Goal: Task Accomplishment & Management: Complete application form

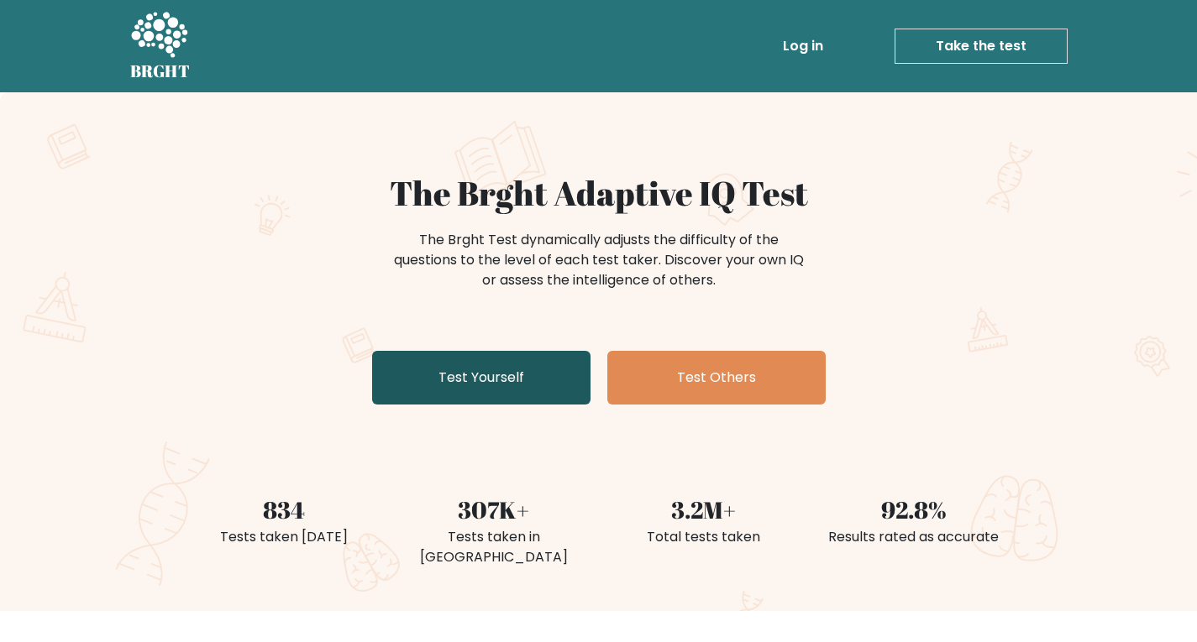
click at [469, 370] on link "Test Yourself" at bounding box center [481, 378] width 218 height 54
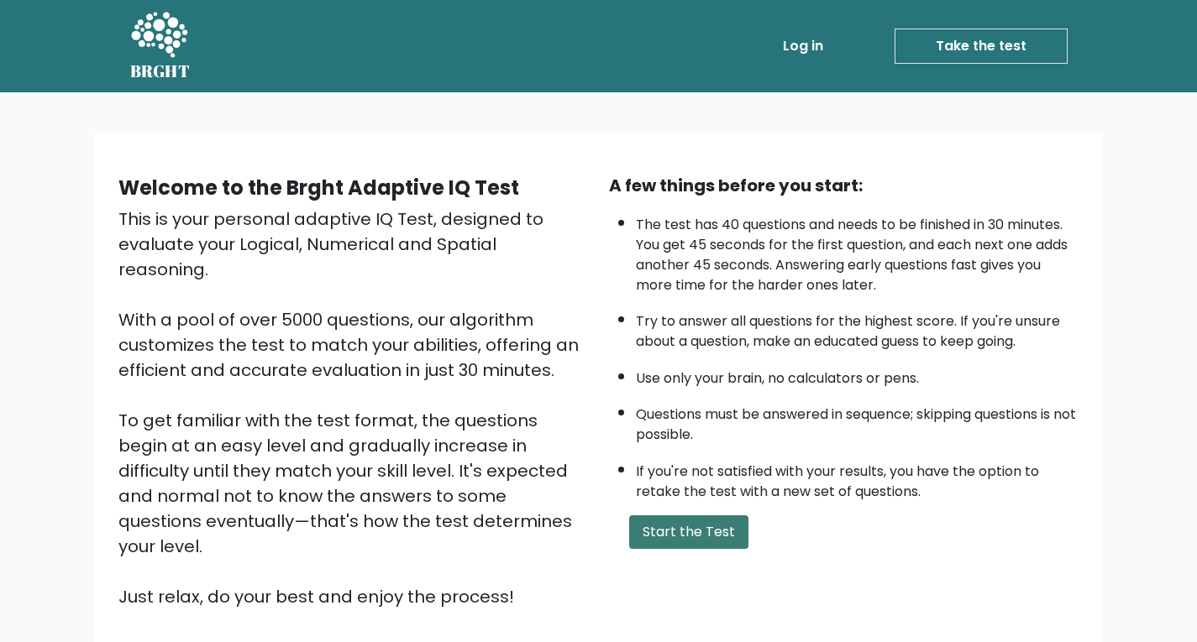
click at [692, 537] on button "Start the Test" at bounding box center [688, 533] width 119 height 34
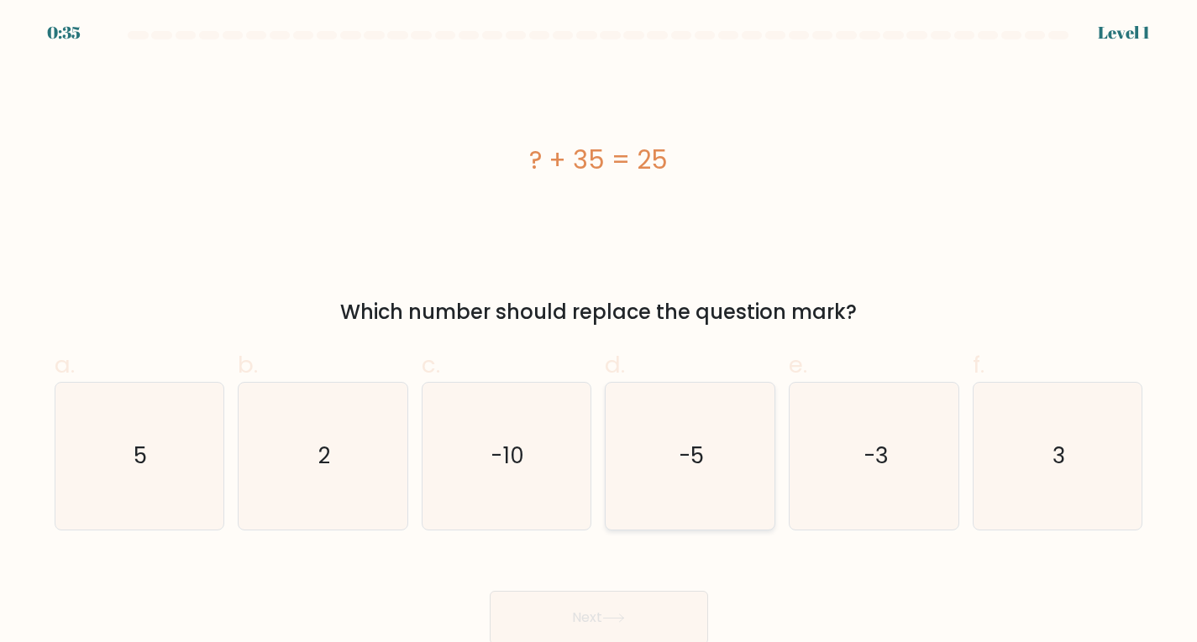
click at [692, 476] on icon "-5" at bounding box center [689, 456] width 147 height 147
click at [600, 333] on input "d. -5" at bounding box center [599, 327] width 1 height 11
radio input "true"
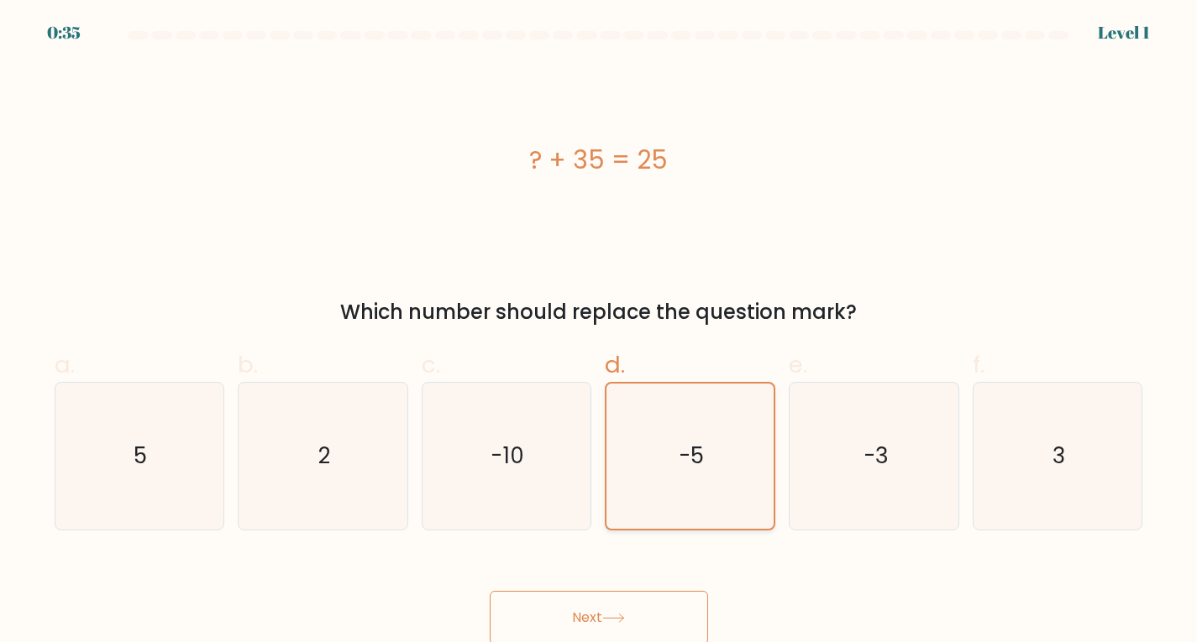
scroll to position [3, 0]
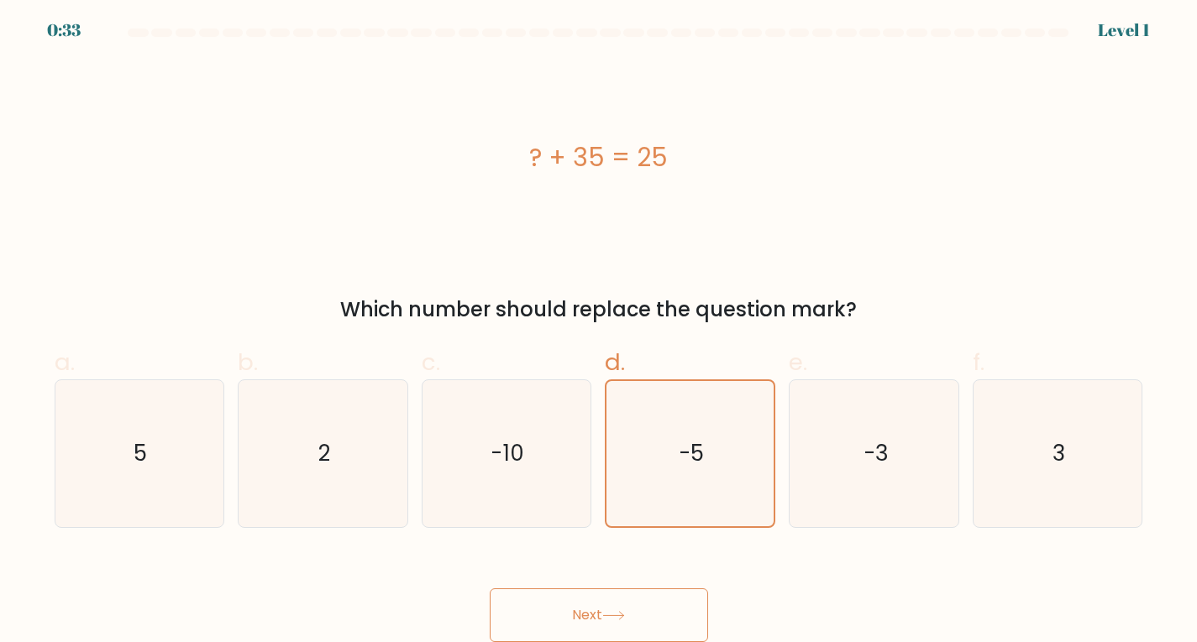
click at [583, 597] on button "Next" at bounding box center [599, 616] width 218 height 54
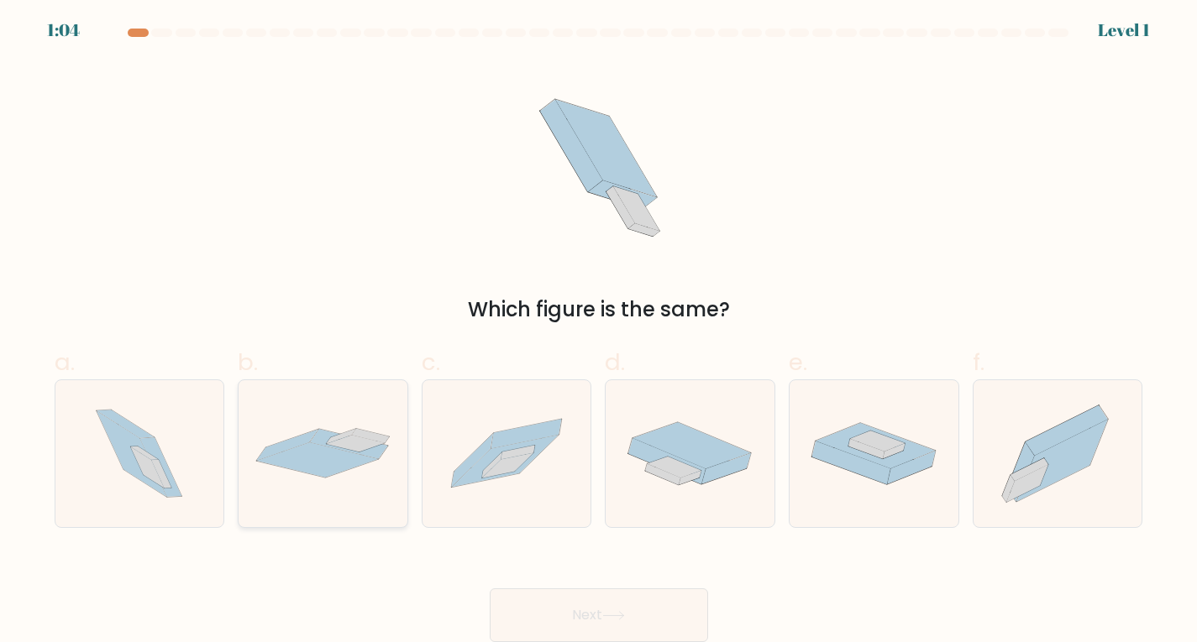
click at [313, 445] on icon at bounding box center [318, 460] width 122 height 35
click at [599, 330] on input "b." at bounding box center [599, 324] width 1 height 11
radio input "true"
click at [625, 614] on icon at bounding box center [613, 615] width 23 height 9
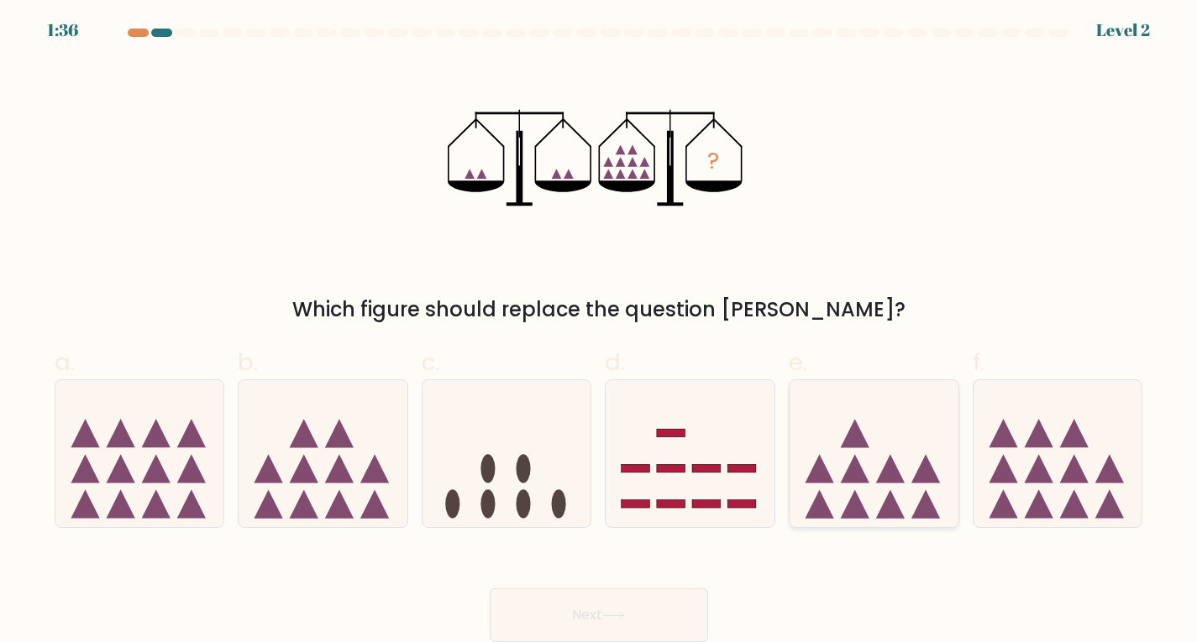
drag, startPoint x: 921, startPoint y: 469, endPoint x: 917, endPoint y: 486, distance: 17.3
click at [919, 486] on icon at bounding box center [873, 453] width 169 height 139
click at [600, 330] on input "e." at bounding box center [599, 324] width 1 height 11
radio input "true"
click at [648, 606] on button "Next" at bounding box center [599, 616] width 218 height 54
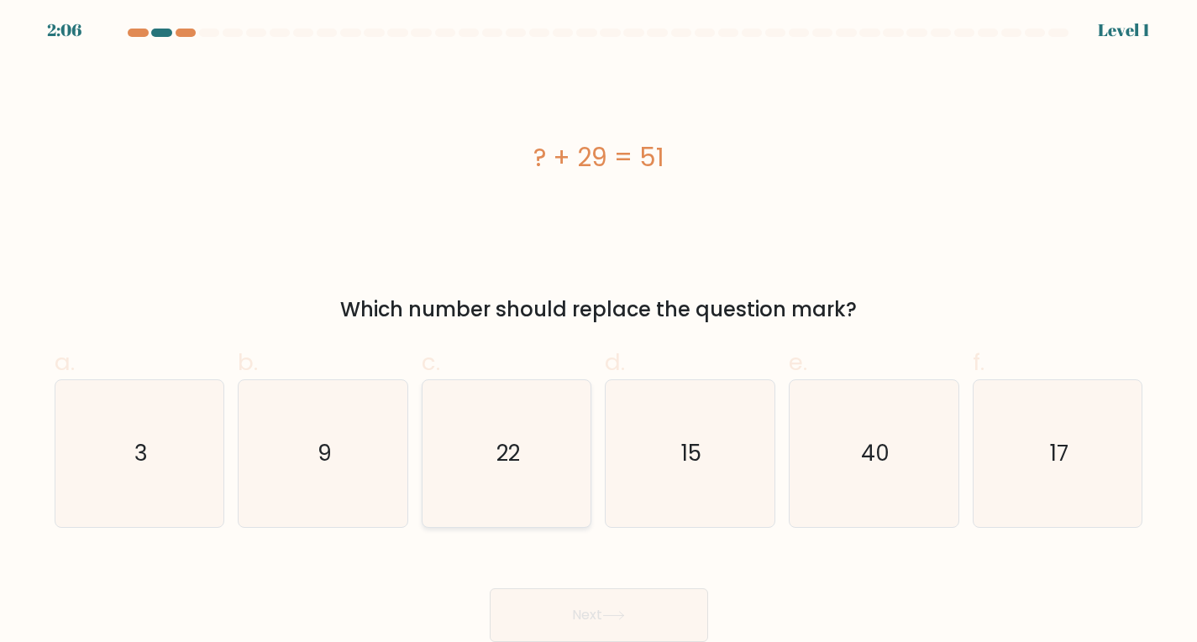
drag, startPoint x: 503, startPoint y: 437, endPoint x: 480, endPoint y: 448, distance: 25.5
click at [484, 448] on icon "22" at bounding box center [506, 453] width 147 height 147
click at [558, 412] on icon "22" at bounding box center [506, 453] width 147 height 147
click at [599, 330] on input "c. 22" at bounding box center [599, 324] width 1 height 11
radio input "true"
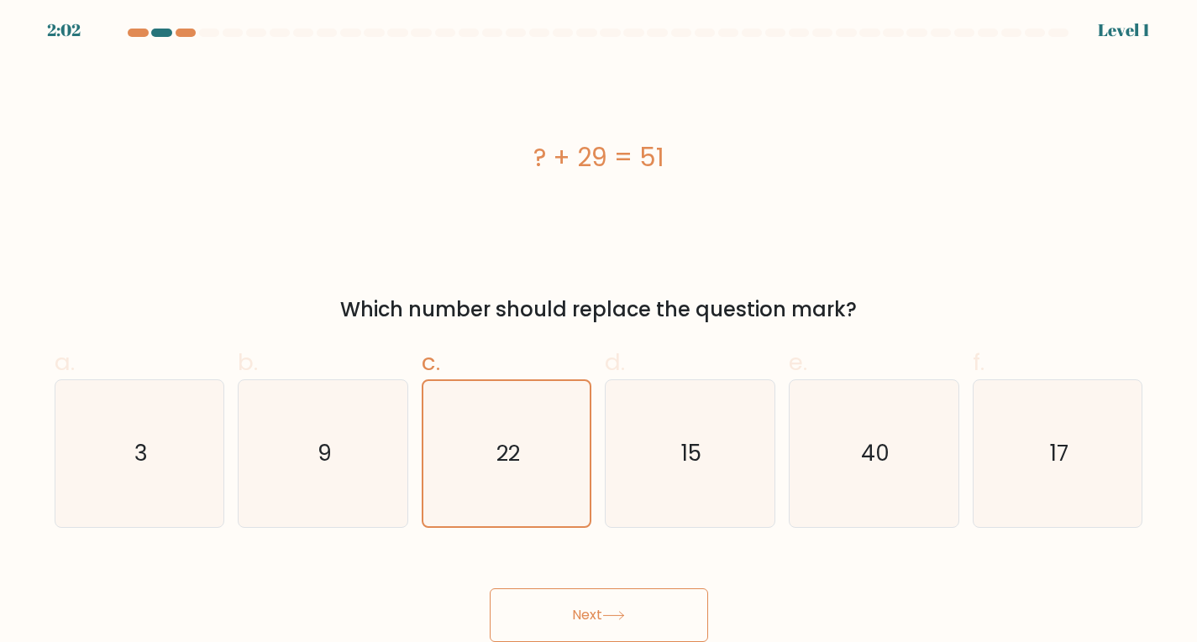
click at [594, 611] on button "Next" at bounding box center [599, 616] width 218 height 54
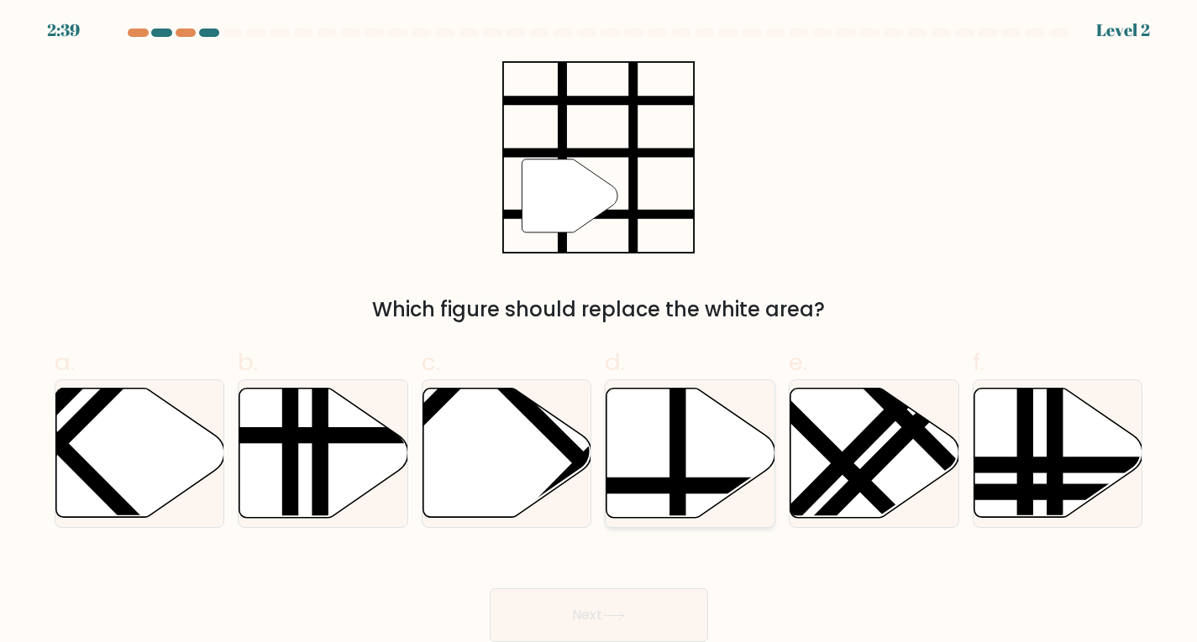
click at [647, 438] on icon at bounding box center [690, 452] width 169 height 129
click at [600, 330] on input "d." at bounding box center [599, 324] width 1 height 11
radio input "true"
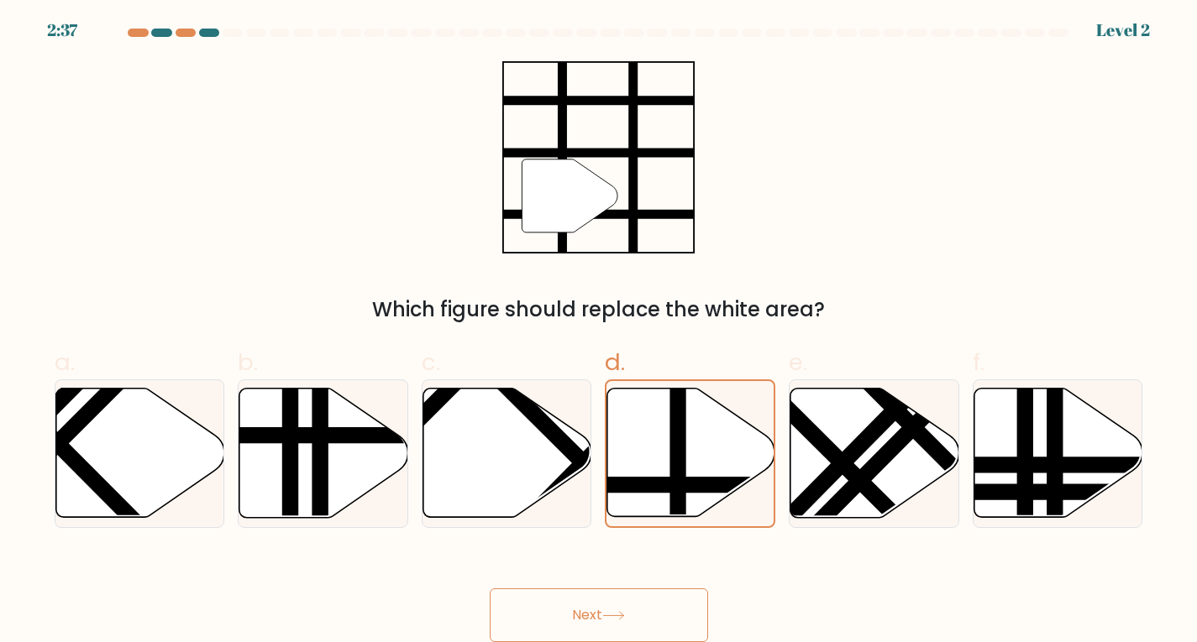
click at [635, 611] on button "Next" at bounding box center [599, 616] width 218 height 54
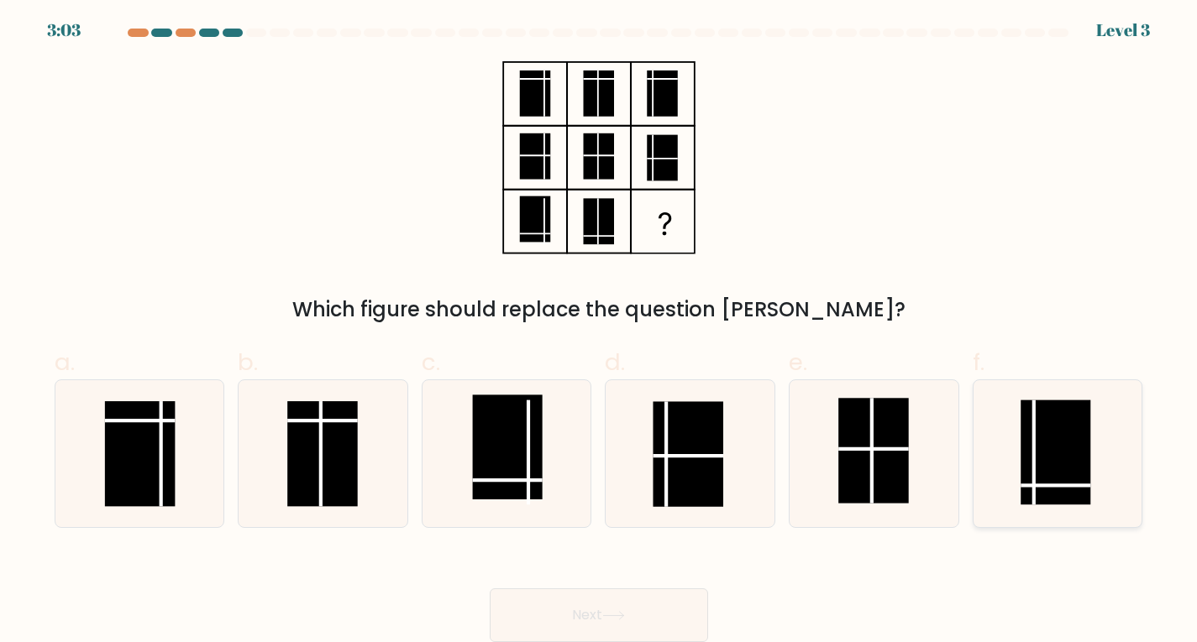
drag, startPoint x: 1072, startPoint y: 488, endPoint x: 1039, endPoint y: 499, distance: 35.3
click at [1046, 496] on icon at bounding box center [1057, 453] width 147 height 147
click at [600, 330] on input "f." at bounding box center [599, 324] width 1 height 11
radio input "true"
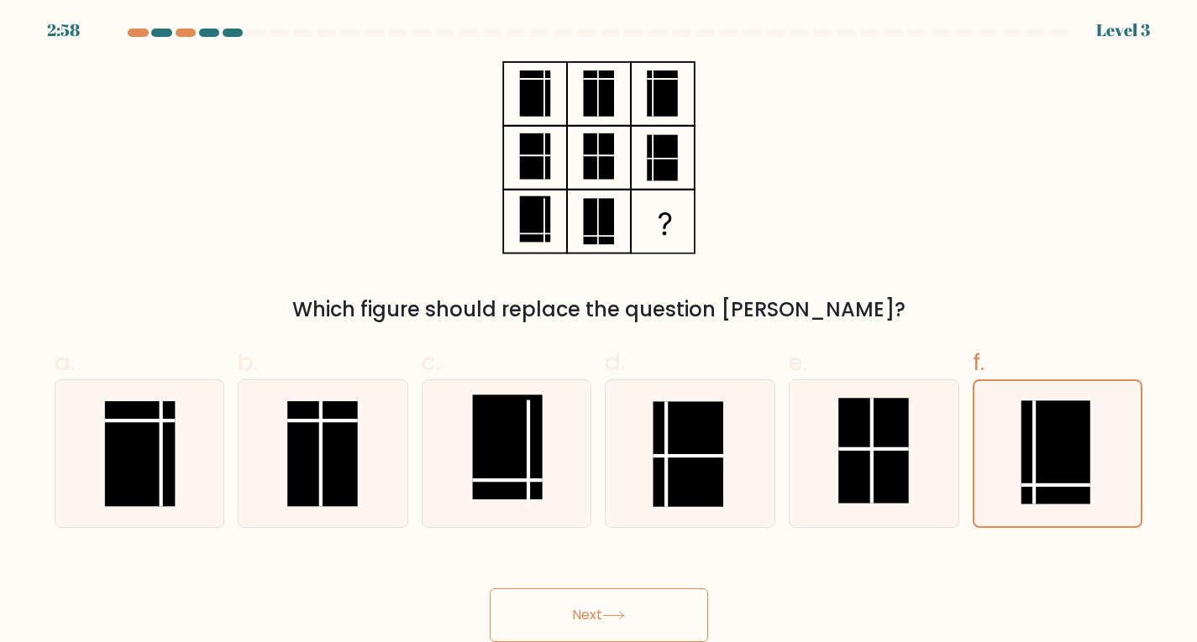
click at [619, 610] on button "Next" at bounding box center [599, 616] width 218 height 54
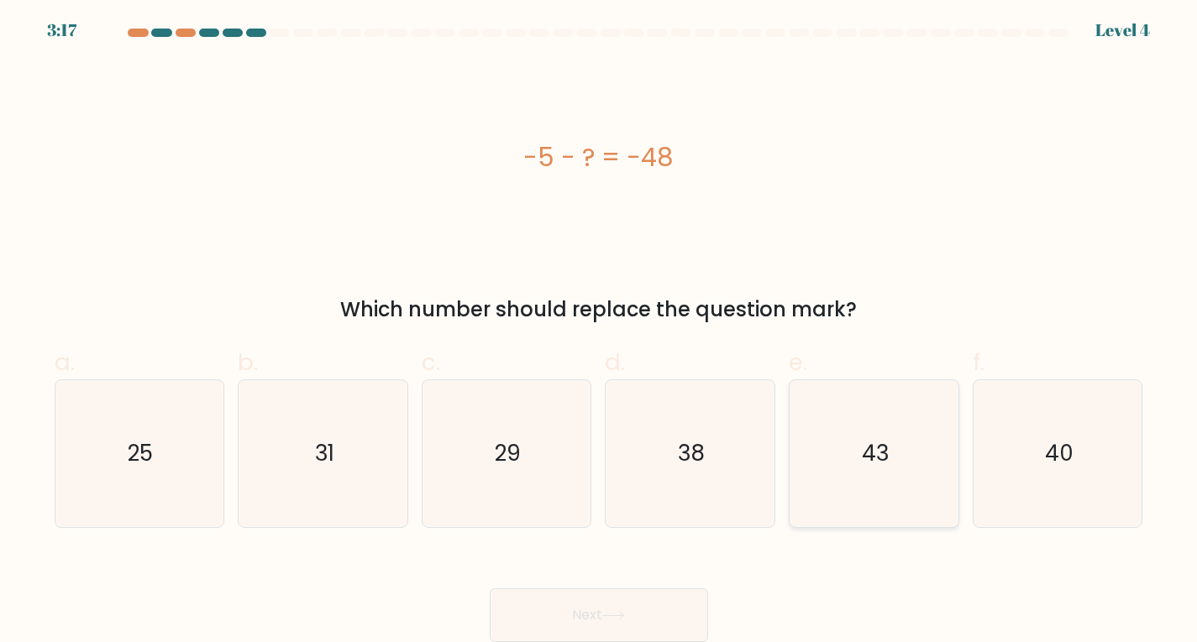
click at [852, 468] on icon "43" at bounding box center [873, 453] width 147 height 147
click at [600, 330] on input "e. 43" at bounding box center [599, 324] width 1 height 11
radio input "true"
click at [683, 611] on button "Next" at bounding box center [599, 616] width 218 height 54
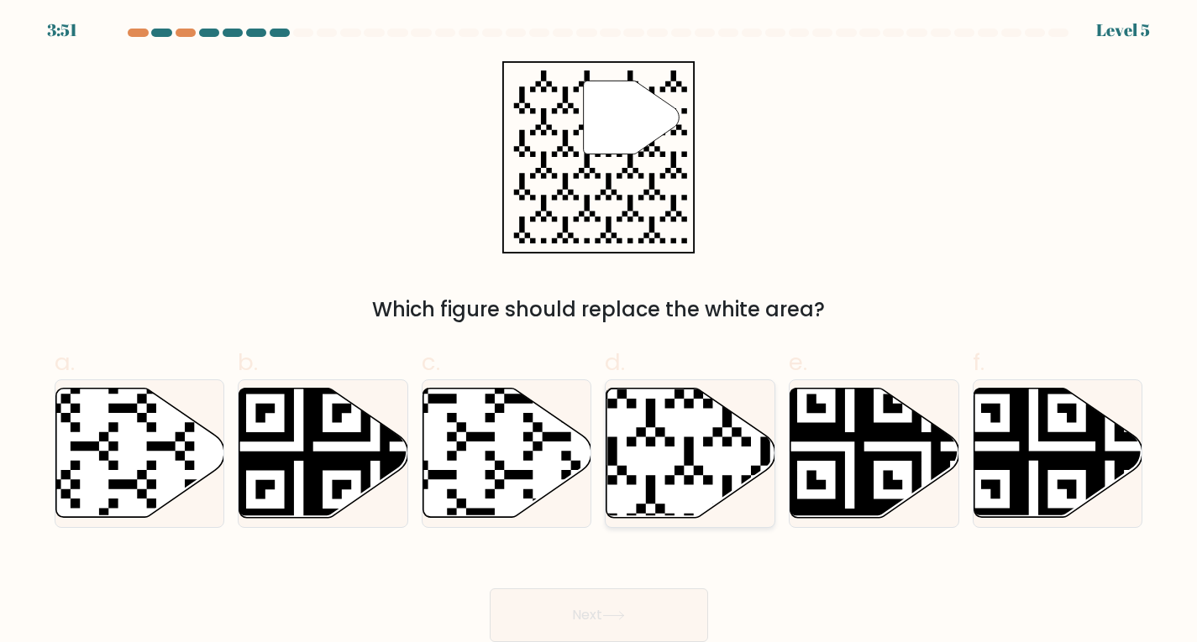
click at [641, 446] on icon at bounding box center [690, 452] width 169 height 129
click at [600, 330] on input "d." at bounding box center [599, 324] width 1 height 11
radio input "true"
click at [610, 596] on button "Next" at bounding box center [599, 616] width 218 height 54
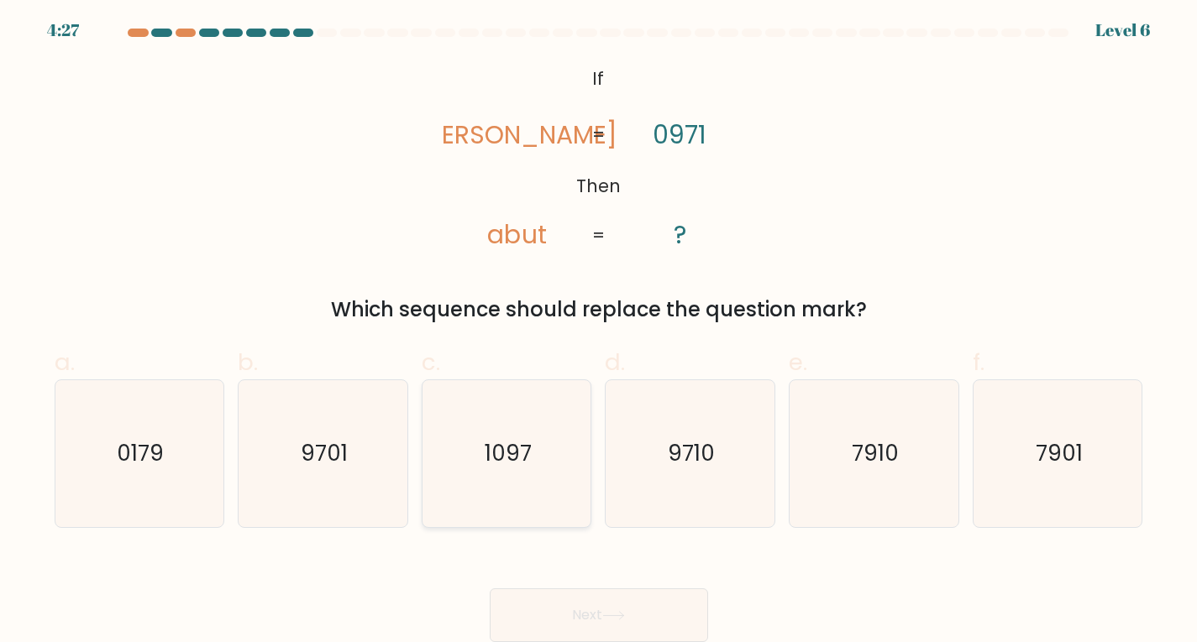
click at [554, 431] on icon "1097" at bounding box center [506, 453] width 147 height 147
click at [599, 330] on input "c. 1097" at bounding box center [599, 324] width 1 height 11
radio input "true"
click at [588, 610] on button "Next" at bounding box center [599, 616] width 218 height 54
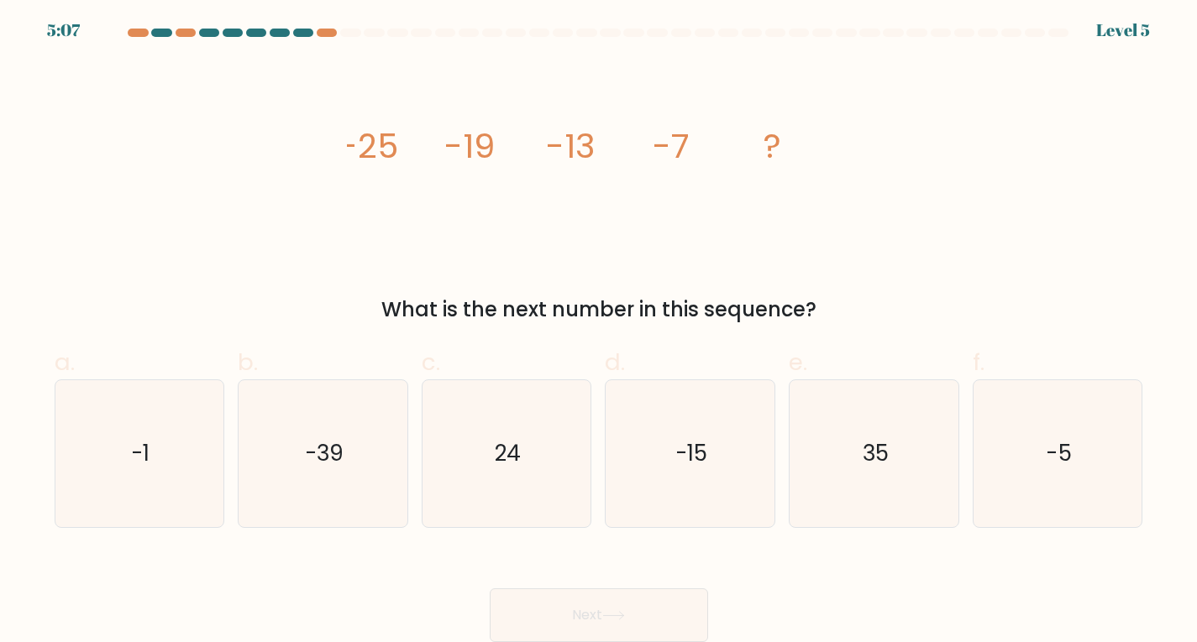
click at [592, 445] on div "c. 24" at bounding box center [507, 436] width 184 height 183
drag, startPoint x: 572, startPoint y: 454, endPoint x: 559, endPoint y: 464, distance: 16.7
click at [571, 455] on icon "24" at bounding box center [506, 453] width 147 height 147
click at [599, 330] on input "c. 24" at bounding box center [599, 324] width 1 height 11
radio input "true"
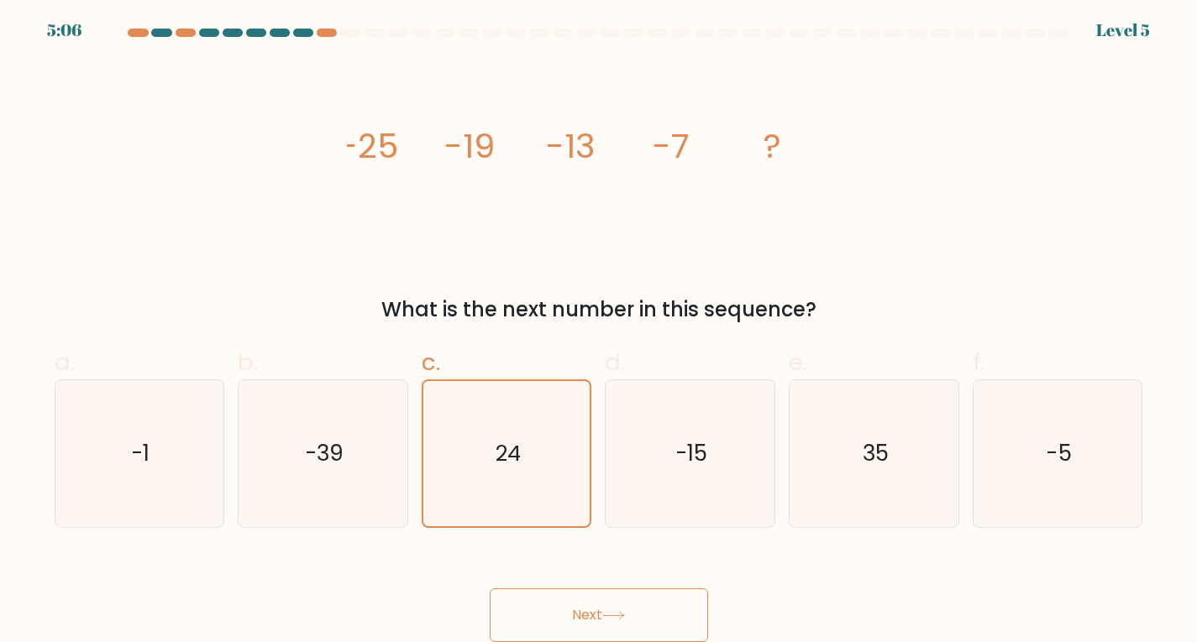
click at [552, 610] on button "Next" at bounding box center [599, 616] width 218 height 54
